Goal: Task Accomplishment & Management: Use online tool/utility

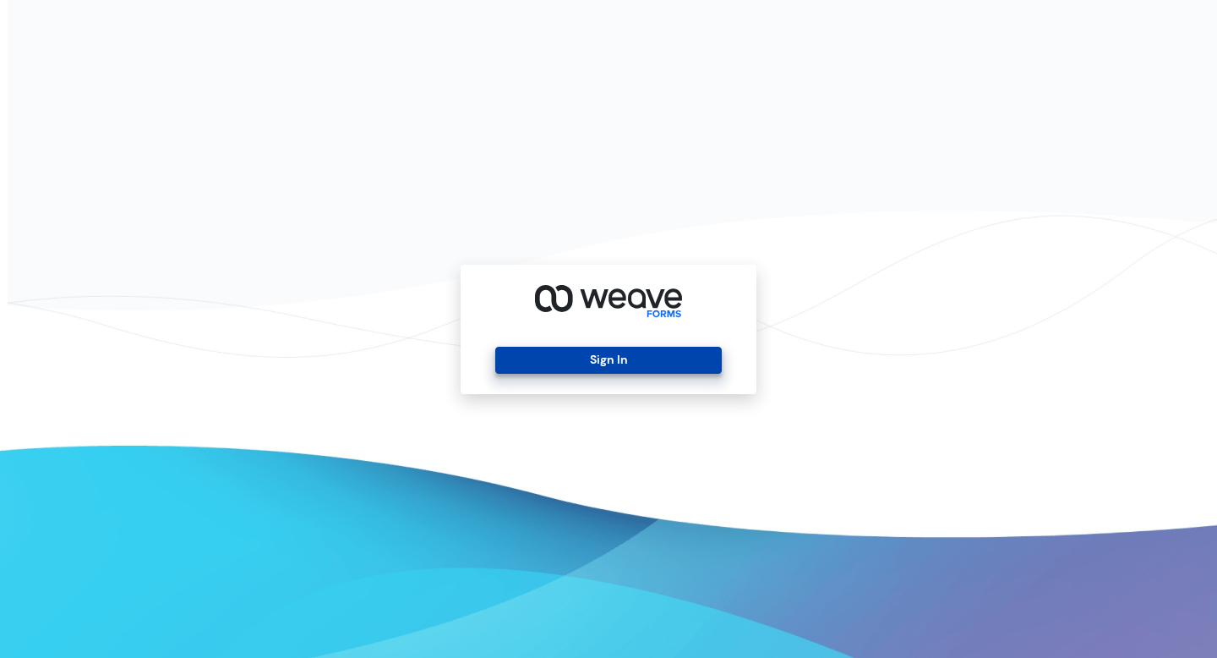
click at [590, 358] on button "Sign In" at bounding box center [608, 360] width 226 height 27
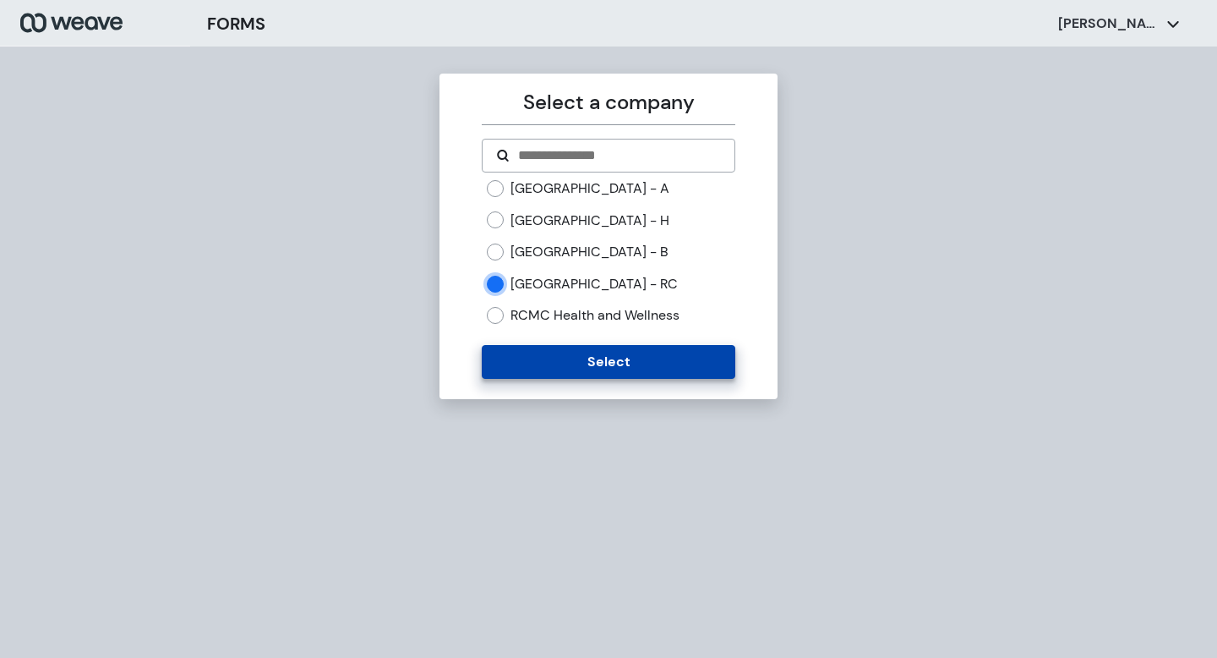
click at [595, 365] on button "Select" at bounding box center [608, 362] width 253 height 34
